Goal: Task Accomplishment & Management: Complete application form

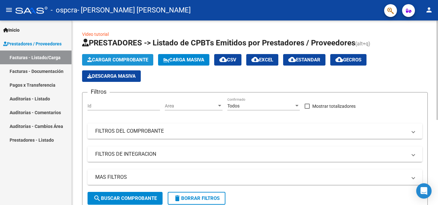
click at [106, 58] on span "Cargar Comprobante" at bounding box center [117, 60] width 61 height 6
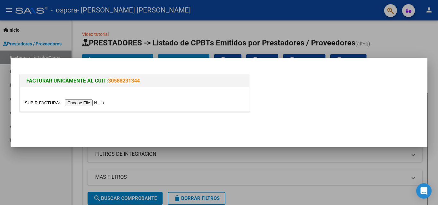
click at [79, 102] on input "file" at bounding box center [65, 103] width 81 height 7
click at [80, 104] on input "file" at bounding box center [65, 103] width 81 height 7
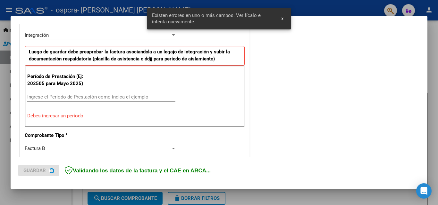
click at [140, 82] on div "Período de Prestación (Ej: 202505 para [DATE]) Ingrese el Período de Prestación…" at bounding box center [135, 97] width 220 height 62
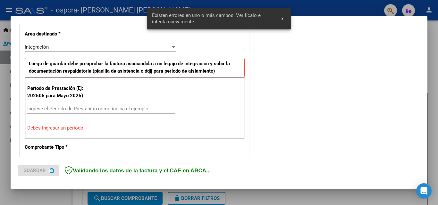
scroll to position [157, 0]
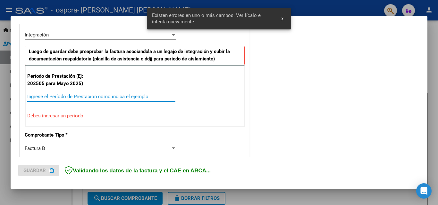
click at [139, 95] on input "Ingrese el Período de Prestación como indica el ejemplo" at bounding box center [101, 97] width 148 height 6
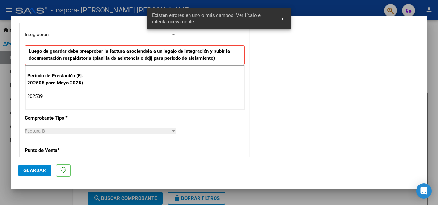
type input "202509"
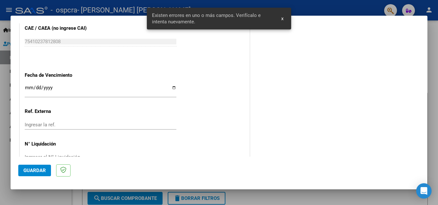
scroll to position [413, 0]
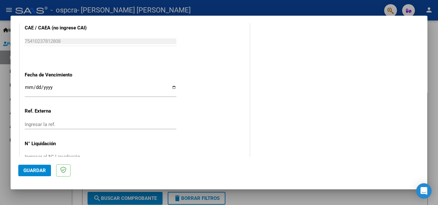
click at [171, 88] on input "Ingresar la fecha" at bounding box center [101, 90] width 152 height 10
type input "[DATE]"
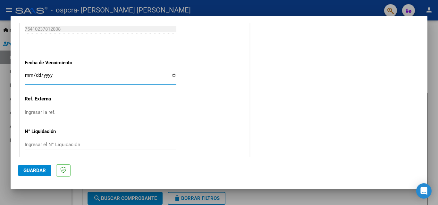
scroll to position [430, 0]
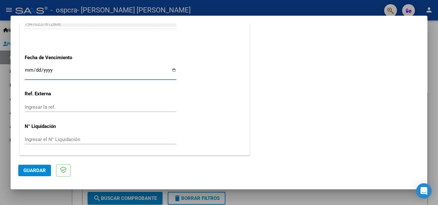
click at [41, 167] on button "Guardar" at bounding box center [34, 171] width 33 height 12
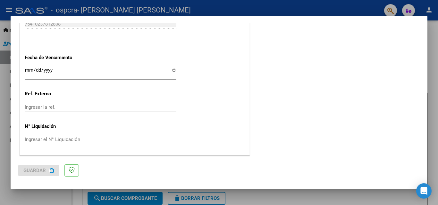
scroll to position [0, 0]
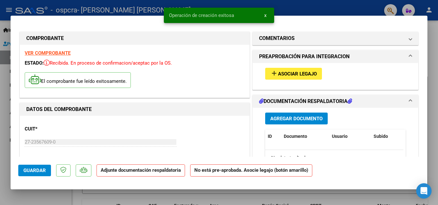
click at [316, 74] on button "add Asociar Legajo" at bounding box center [293, 74] width 57 height 12
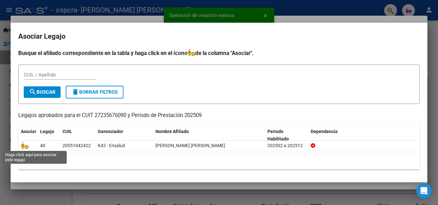
drag, startPoint x: 24, startPoint y: 148, endPoint x: 43, endPoint y: 153, distance: 19.1
click at [24, 148] on icon at bounding box center [25, 145] width 8 height 7
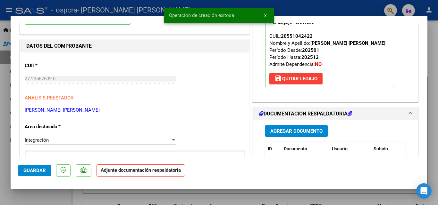
scroll to position [128, 0]
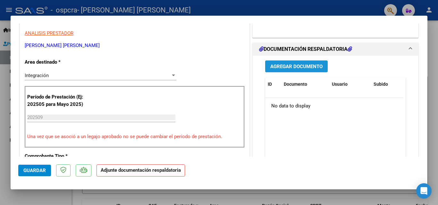
click at [308, 72] on button "Agregar Documento" at bounding box center [296, 67] width 62 height 12
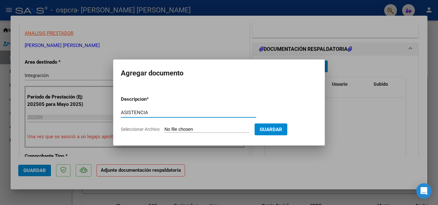
type input "ASISTENCIA"
click at [215, 129] on input "Seleccionar Archivo" at bounding box center [206, 130] width 85 height 6
type input "C:\fakepath\[PERSON_NAME] [PERSON_NAME] SAIE [DATE].pdf"
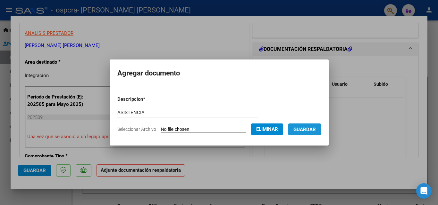
click at [306, 133] on button "Guardar" at bounding box center [304, 130] width 33 height 12
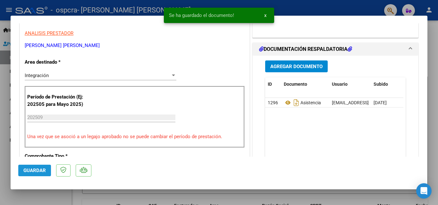
click at [36, 174] on button "Guardar" at bounding box center [34, 171] width 33 height 12
click at [38, 198] on div at bounding box center [219, 102] width 438 height 205
type input "$ 0,00"
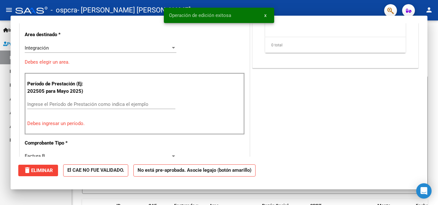
scroll to position [0, 0]
